Goal: Information Seeking & Learning: Learn about a topic

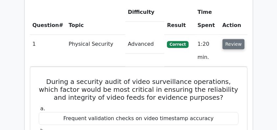
click at [232, 39] on button "Review" at bounding box center [234, 44] width 22 height 10
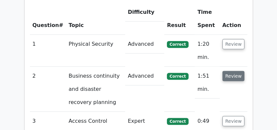
click at [228, 71] on button "Review" at bounding box center [234, 76] width 22 height 10
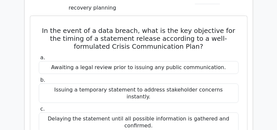
scroll to position [960, 0]
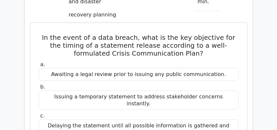
drag, startPoint x: 37, startPoint y: 12, endPoint x: 229, endPoint y: 123, distance: 221.2
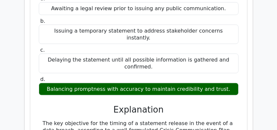
scroll to position [1113, 0]
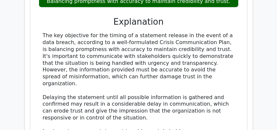
click at [216, 47] on div "The key objective for the timing of a statement release in the event of a data …" at bounding box center [139, 117] width 192 height 171
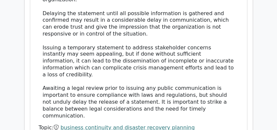
scroll to position [1201, 0]
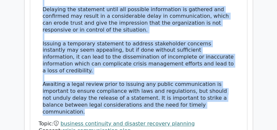
click at [223, 61] on div "The key objective for the timing of a statement release in the event of a data …" at bounding box center [139, 29] width 192 height 171
copy div "In the event of a data breach, what is the key objective for the timing of a st…"
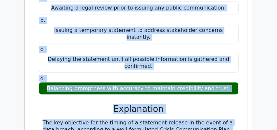
scroll to position [1025, 0]
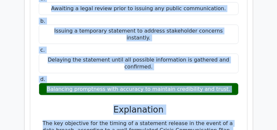
copy div "In the event of a data breach, what is the key objective for the timing of a st…"
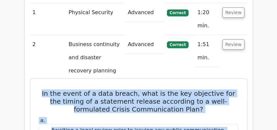
scroll to position [872, 0]
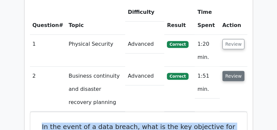
click at [231, 71] on button "Review" at bounding box center [234, 76] width 22 height 10
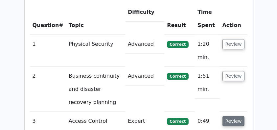
click at [232, 116] on button "Review" at bounding box center [234, 121] width 22 height 10
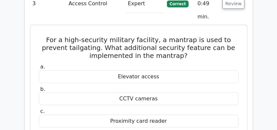
scroll to position [982, 0]
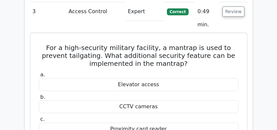
drag, startPoint x: 37, startPoint y: 24, endPoint x: 190, endPoint y: 123, distance: 182.1
copy div "For a high-security military facility, a mantrap is used to prevent tailgating.…"
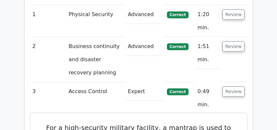
scroll to position [894, 0]
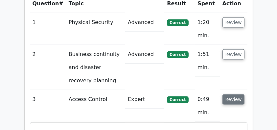
click at [226, 94] on button "Review" at bounding box center [234, 99] width 22 height 10
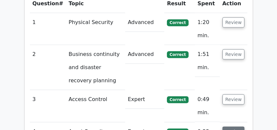
click at [235, 127] on button "Review" at bounding box center [234, 132] width 22 height 10
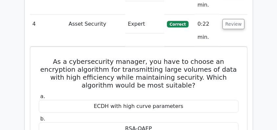
scroll to position [1025, 0]
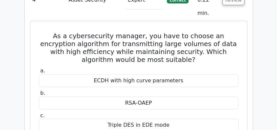
drag, startPoint x: 40, startPoint y: 11, endPoint x: 180, endPoint y: 116, distance: 174.3
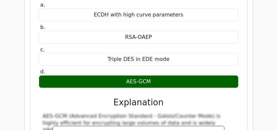
copy div "As a cybersecurity manager, you have to choose an encryption algorithm for tran…"
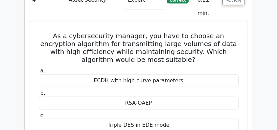
scroll to position [982, 0]
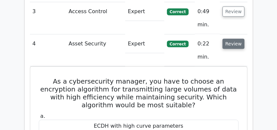
click at [227, 39] on button "Review" at bounding box center [234, 44] width 22 height 10
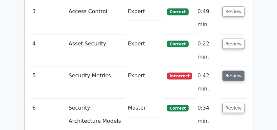
click at [228, 71] on button "Review" at bounding box center [234, 76] width 22 height 10
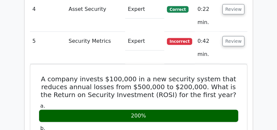
scroll to position [1047, 0]
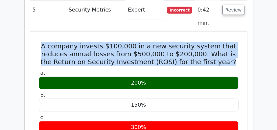
drag, startPoint x: 40, startPoint y: 21, endPoint x: 225, endPoint y: 38, distance: 185.6
click at [225, 42] on h5 "A company invests $100,000 in a new security system that reduces annual losses …" at bounding box center [138, 54] width 201 height 24
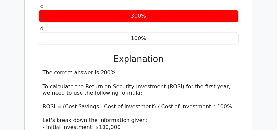
scroll to position [1157, 0]
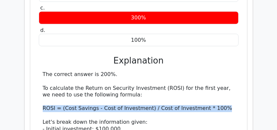
drag, startPoint x: 42, startPoint y: 85, endPoint x: 228, endPoint y: 83, distance: 185.5
copy div "ROSI = (Cost Savings - Cost of Investment) / Cost of Investment * 100%"
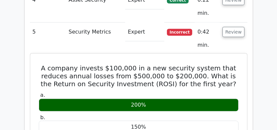
scroll to position [1047, 0]
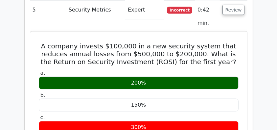
drag, startPoint x: 46, startPoint y: 23, endPoint x: 218, endPoint y: 60, distance: 176.1
copy div "A company invests $100,000 in a new security system that reduces annual losses …"
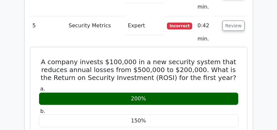
scroll to position [1004, 0]
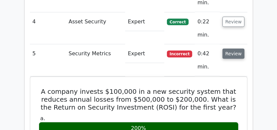
click at [233, 49] on button "Review" at bounding box center [234, 54] width 22 height 10
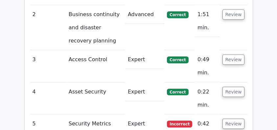
scroll to position [952, 0]
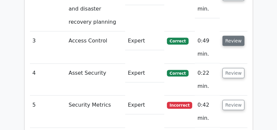
click at [228, 36] on button "Review" at bounding box center [234, 41] width 22 height 10
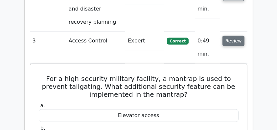
click at [228, 36] on button "Review" at bounding box center [234, 41] width 22 height 10
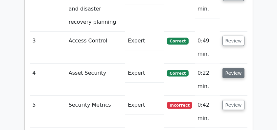
click at [229, 68] on button "Review" at bounding box center [234, 73] width 22 height 10
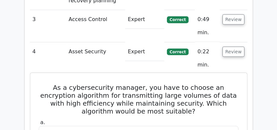
scroll to position [930, 0]
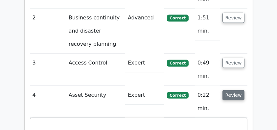
click at [230, 90] on button "Review" at bounding box center [234, 95] width 22 height 10
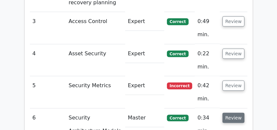
scroll to position [996, 0]
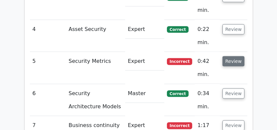
click at [233, 56] on button "Review" at bounding box center [234, 61] width 22 height 10
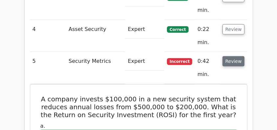
click at [233, 56] on button "Review" at bounding box center [234, 61] width 22 height 10
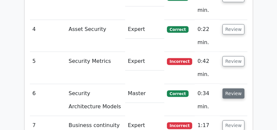
click at [229, 88] on button "Review" at bounding box center [234, 93] width 22 height 10
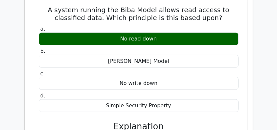
scroll to position [1062, 0]
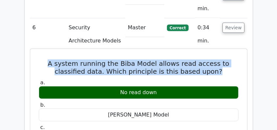
drag, startPoint x: 53, startPoint y: 39, endPoint x: 220, endPoint y: 49, distance: 167.4
click at [220, 60] on h5 "A system running the Biba Model allows read access to classified data. Which pr…" at bounding box center [138, 68] width 201 height 16
drag, startPoint x: 221, startPoint y: 48, endPoint x: 45, endPoint y: 35, distance: 176.1
click at [45, 60] on h5 "A system running the Biba Model allows read access to classified data. Which pr…" at bounding box center [138, 68] width 201 height 16
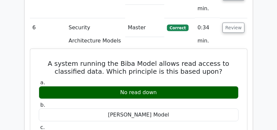
click at [160, 86] on div "No read down" at bounding box center [139, 92] width 200 height 13
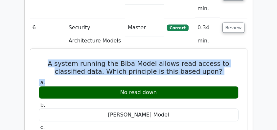
drag, startPoint x: 53, startPoint y: 37, endPoint x: 214, endPoint y: 56, distance: 162.1
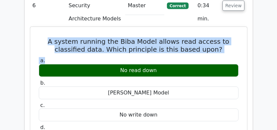
scroll to position [1128, 0]
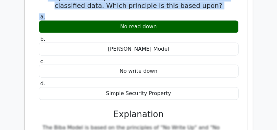
click at [178, 87] on div "Simple Security Property" at bounding box center [139, 93] width 200 height 13
copy div "A system running the Biba Model allows read access to classified data. Which pr…"
